Goal: Information Seeking & Learning: Compare options

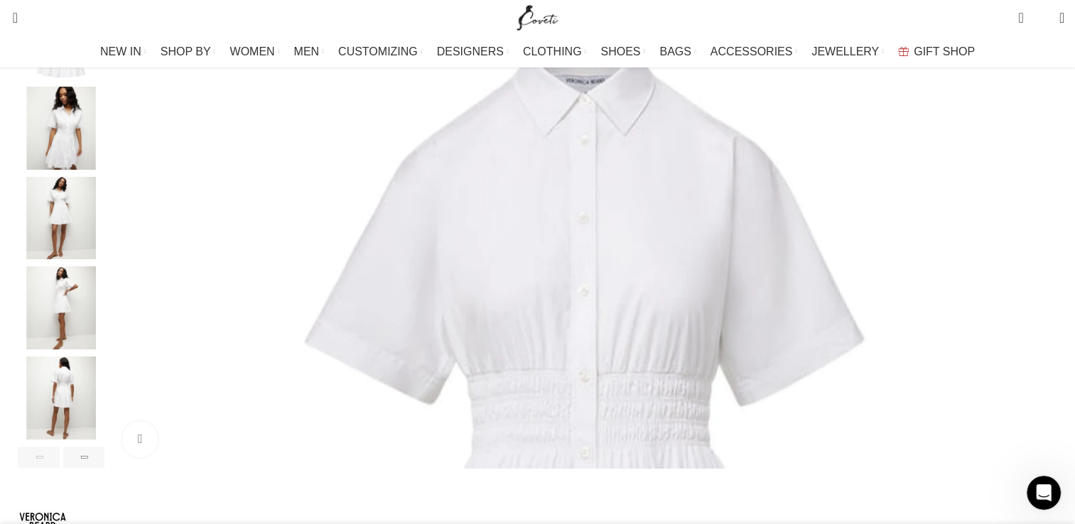
scroll to position [291, 0]
click at [303, 335] on img "1 / 6" at bounding box center [585, 472] width 946 height 946
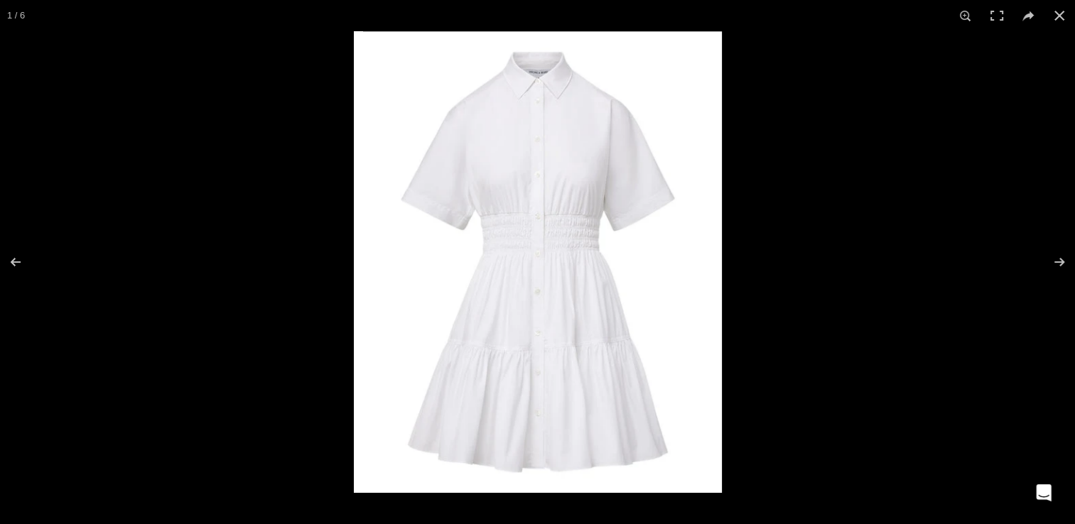
scroll to position [0, 2243]
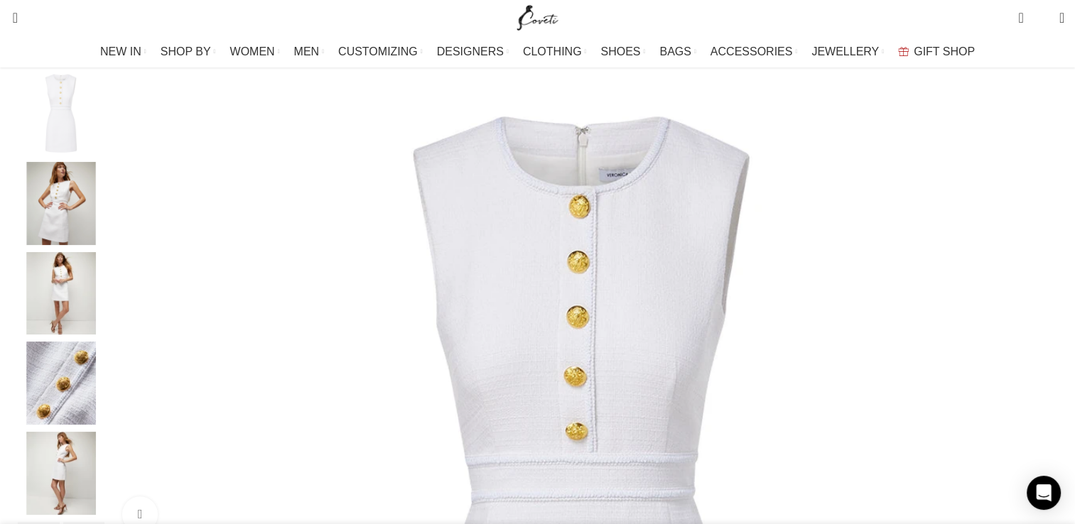
scroll to position [213, 0]
